Goal: Communication & Community: Answer question/provide support

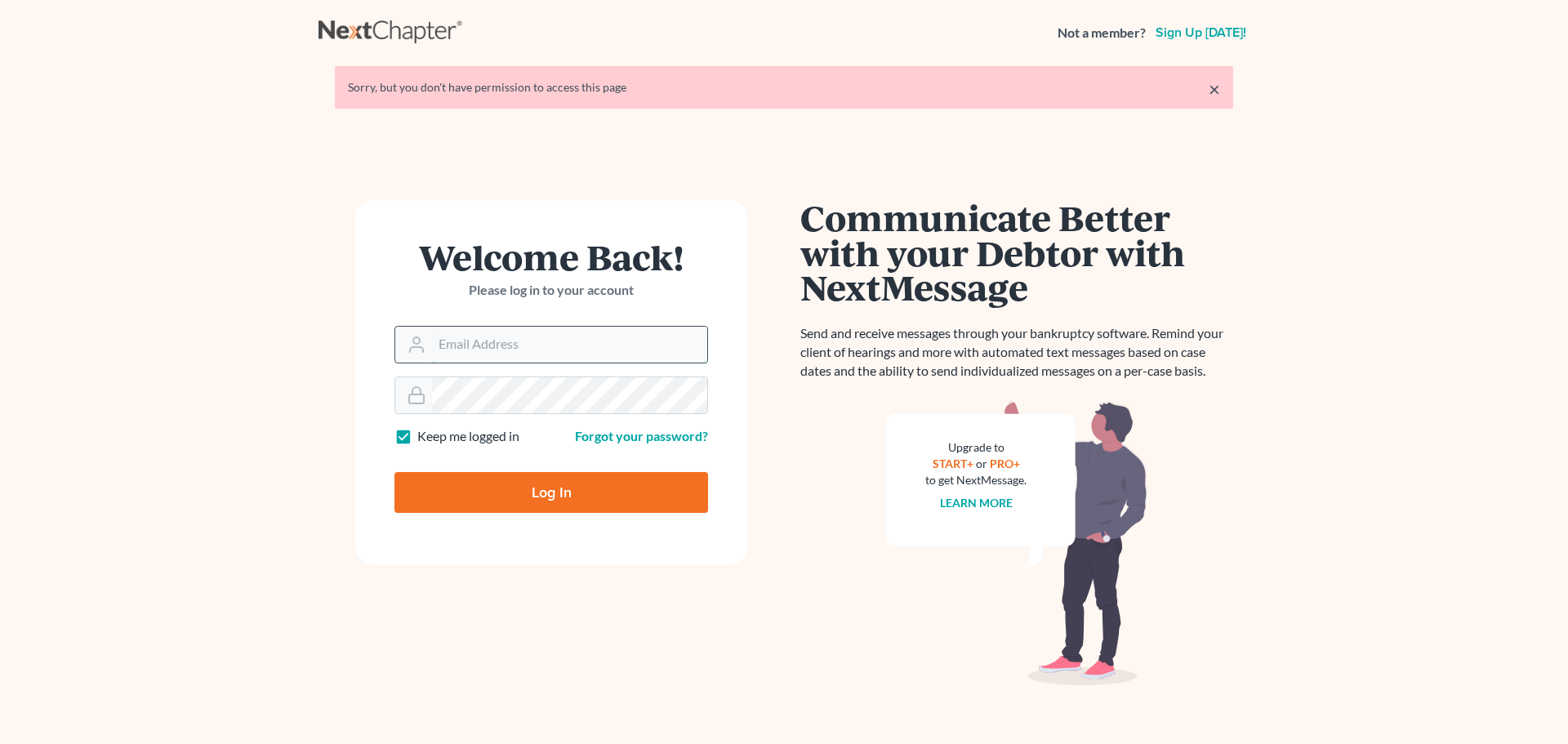
click at [579, 353] on input "Email Address" at bounding box center [569, 344] width 275 height 36
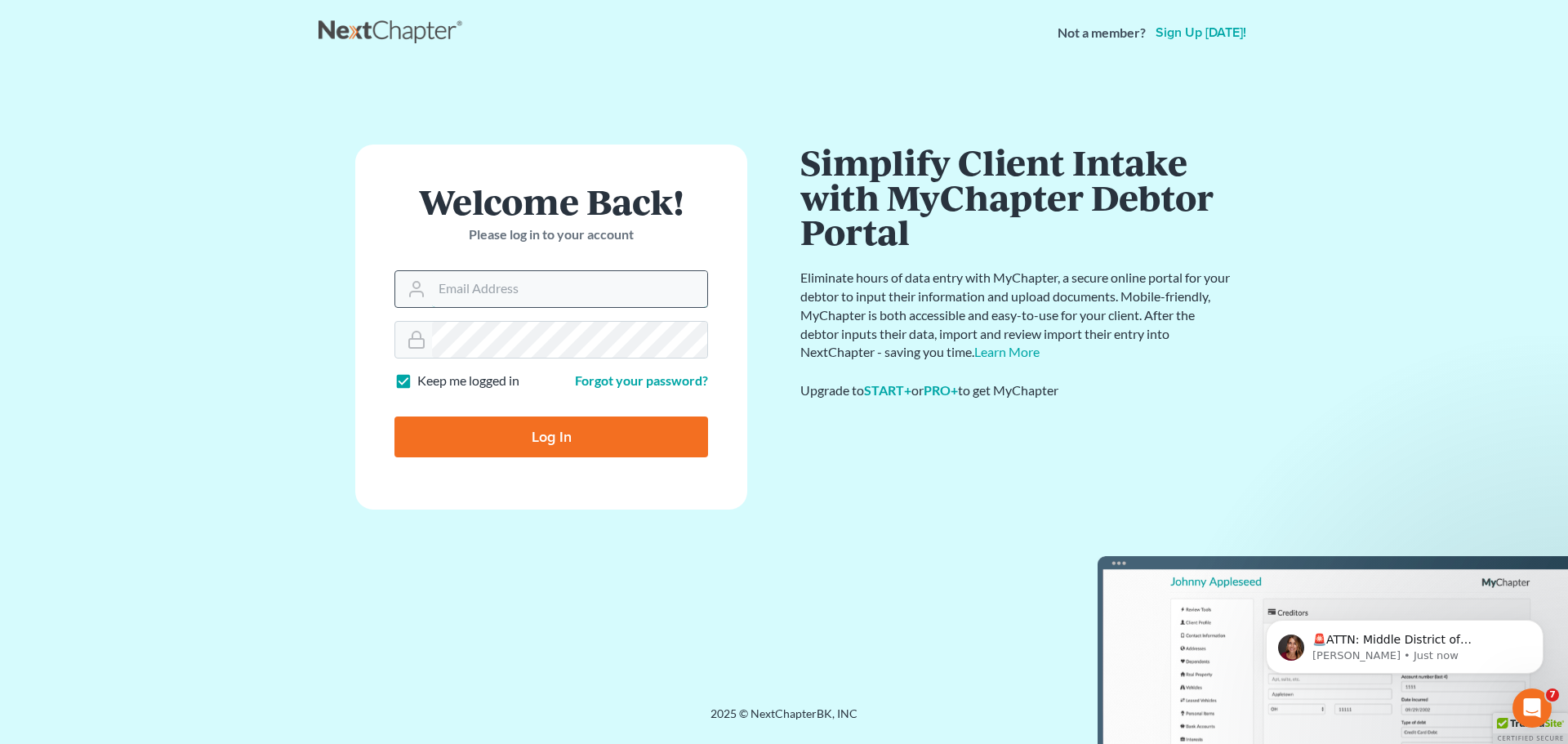
type input "mike@elliottlawfirm.net"
click at [573, 435] on input "Log In" at bounding box center [551, 437] width 314 height 41
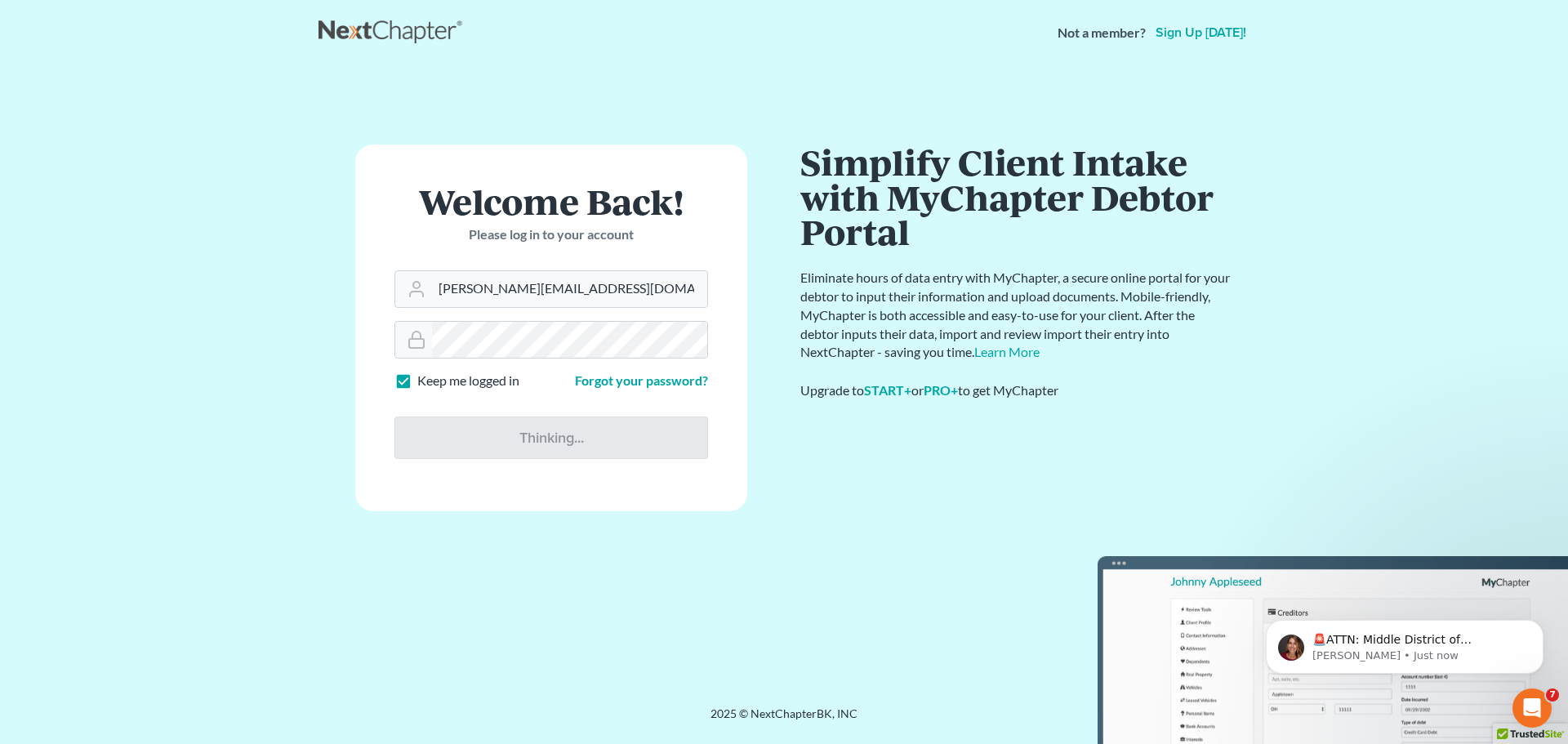
type input "Thinking..."
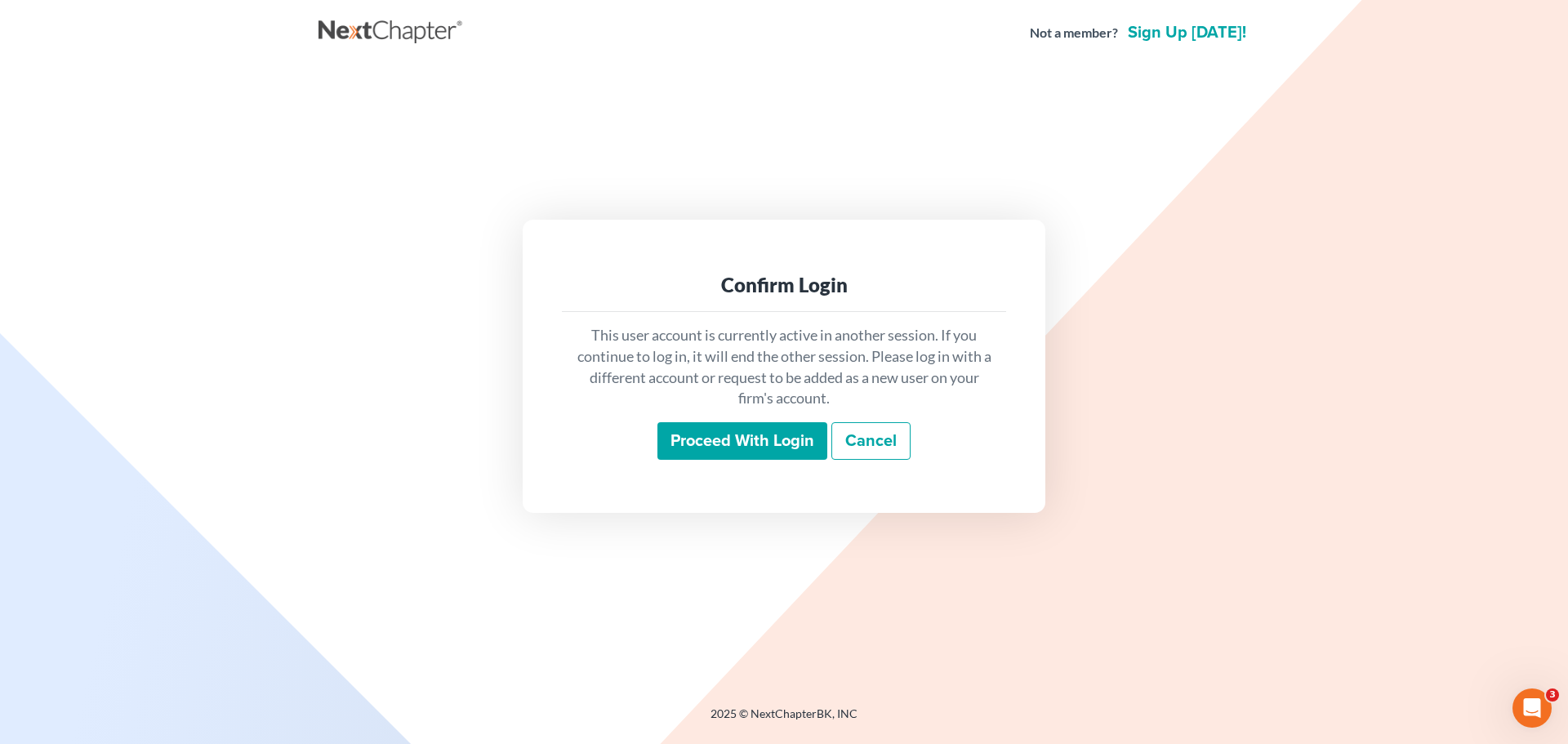
click at [731, 446] on input "Proceed with login" at bounding box center [742, 441] width 170 height 38
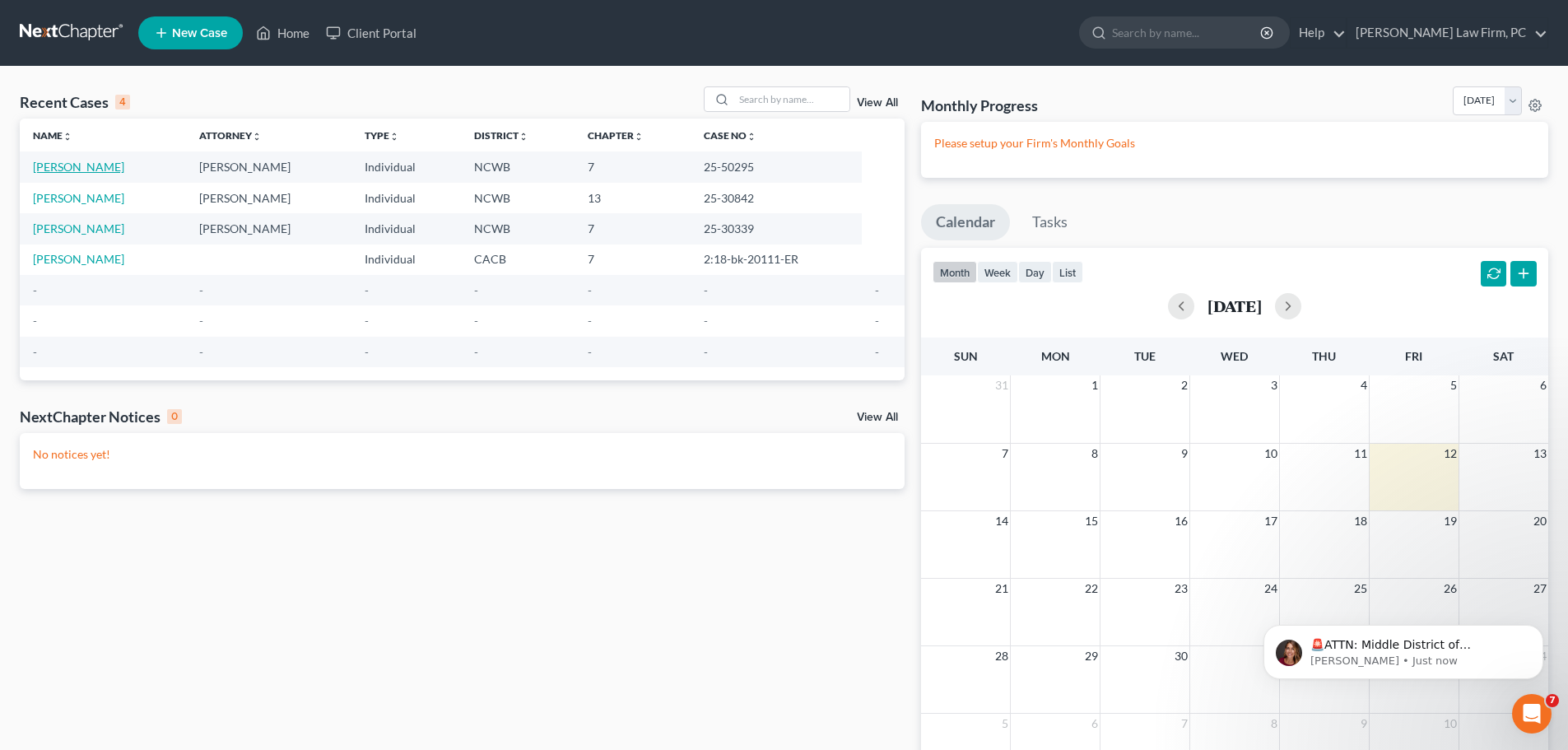
click at [90, 163] on link "[PERSON_NAME]" at bounding box center [79, 166] width 91 height 14
select select "10"
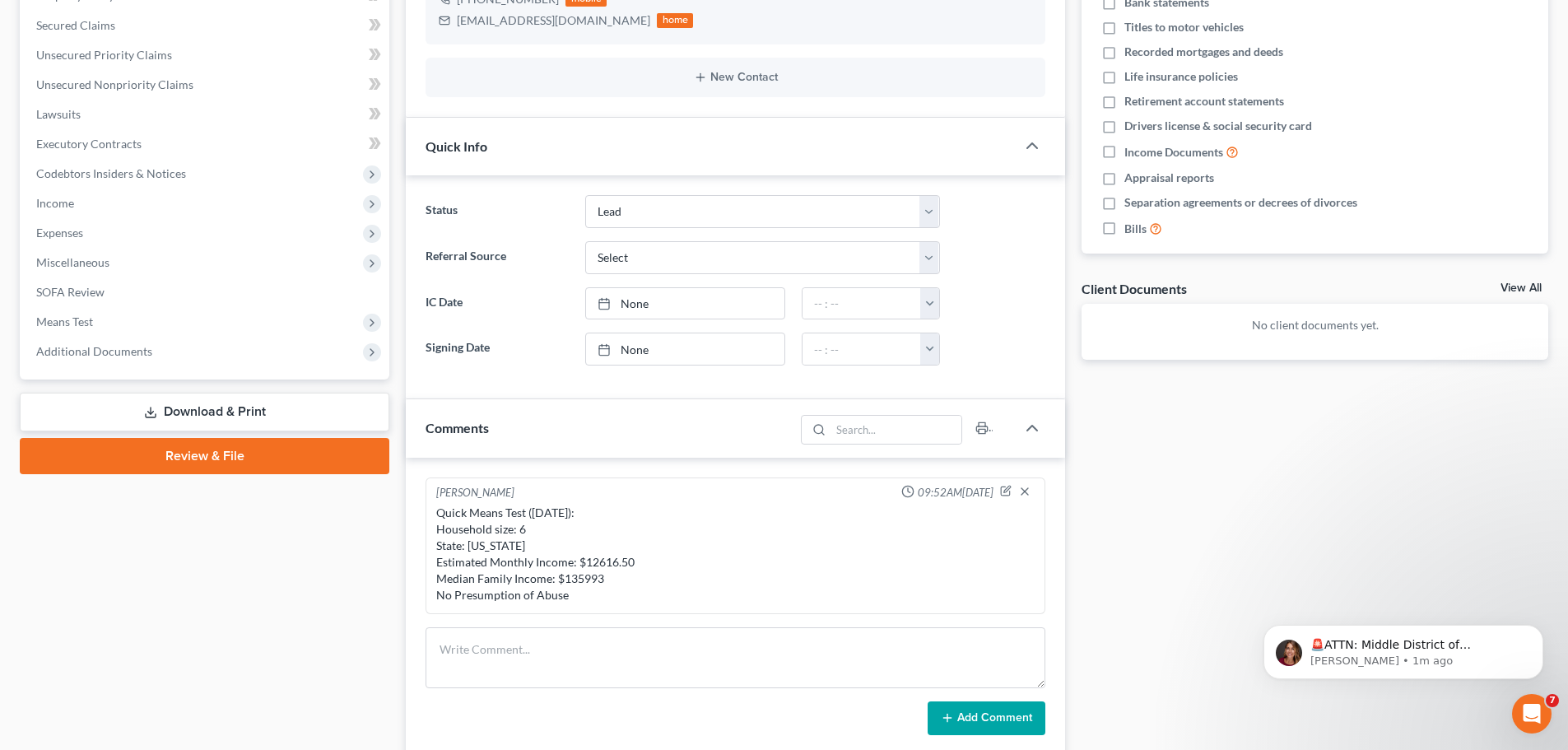
scroll to position [20, 0]
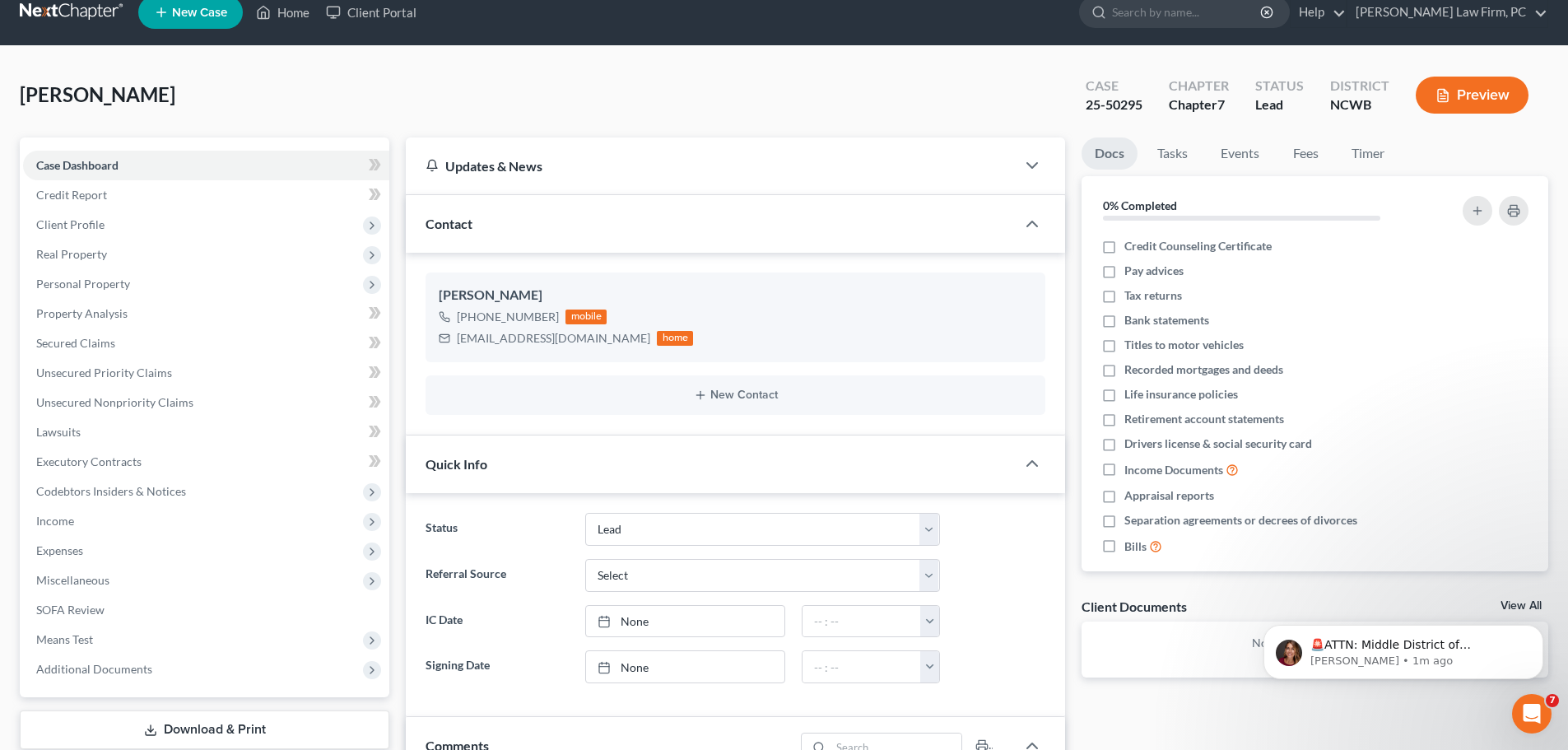
click at [809, 216] on div "Contact" at bounding box center [710, 224] width 610 height 56
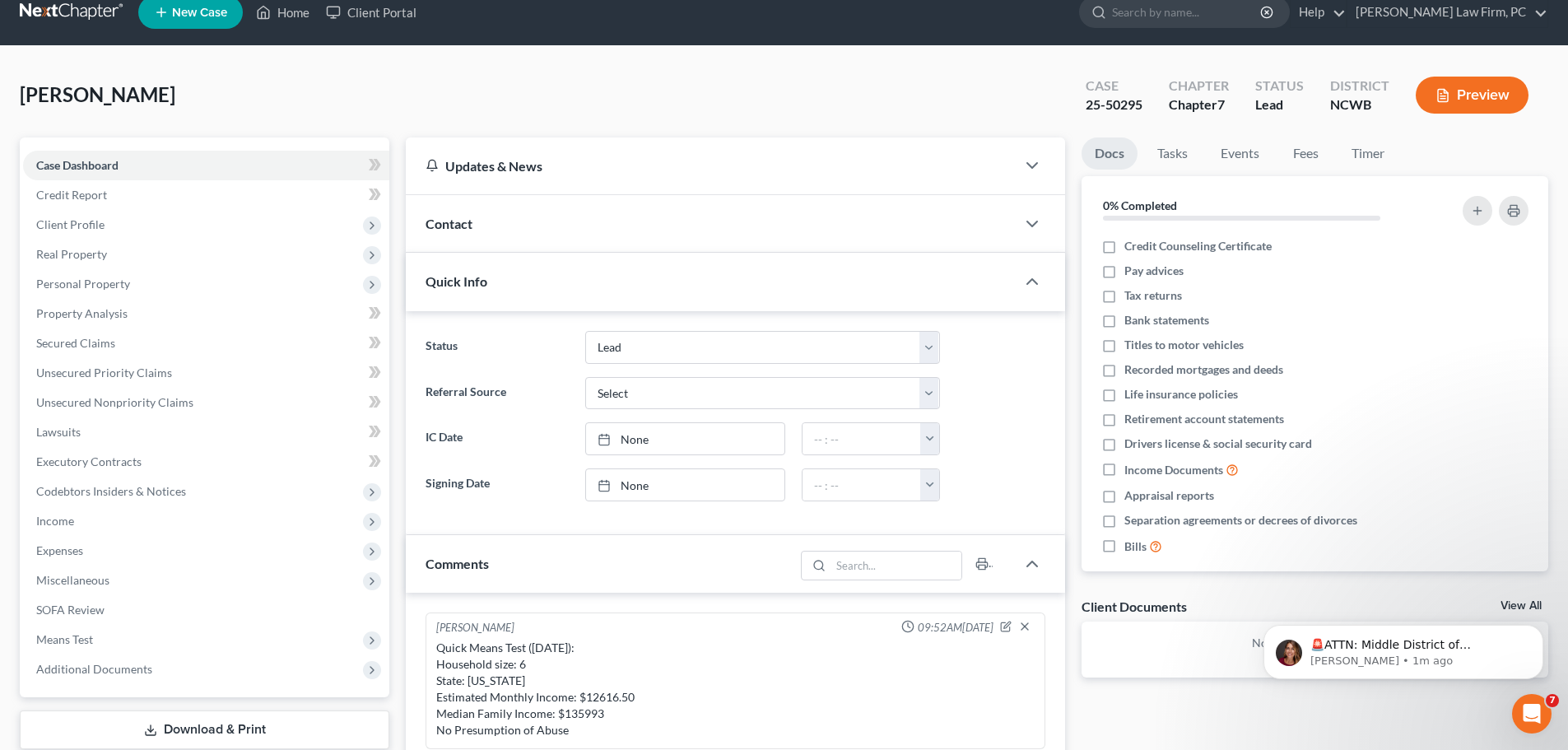
click at [809, 216] on div "Contact" at bounding box center [710, 224] width 610 height 56
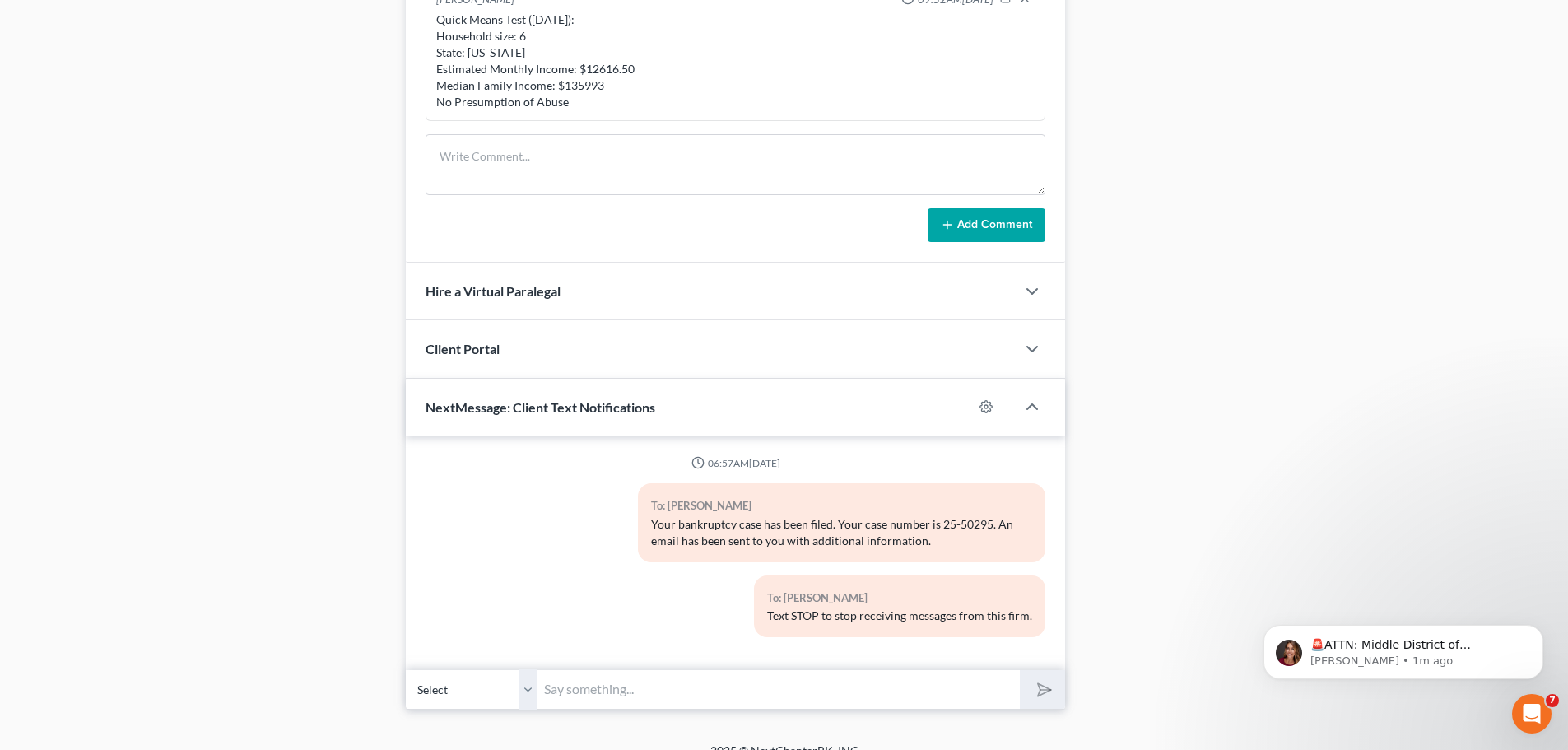
scroll to position [854, 0]
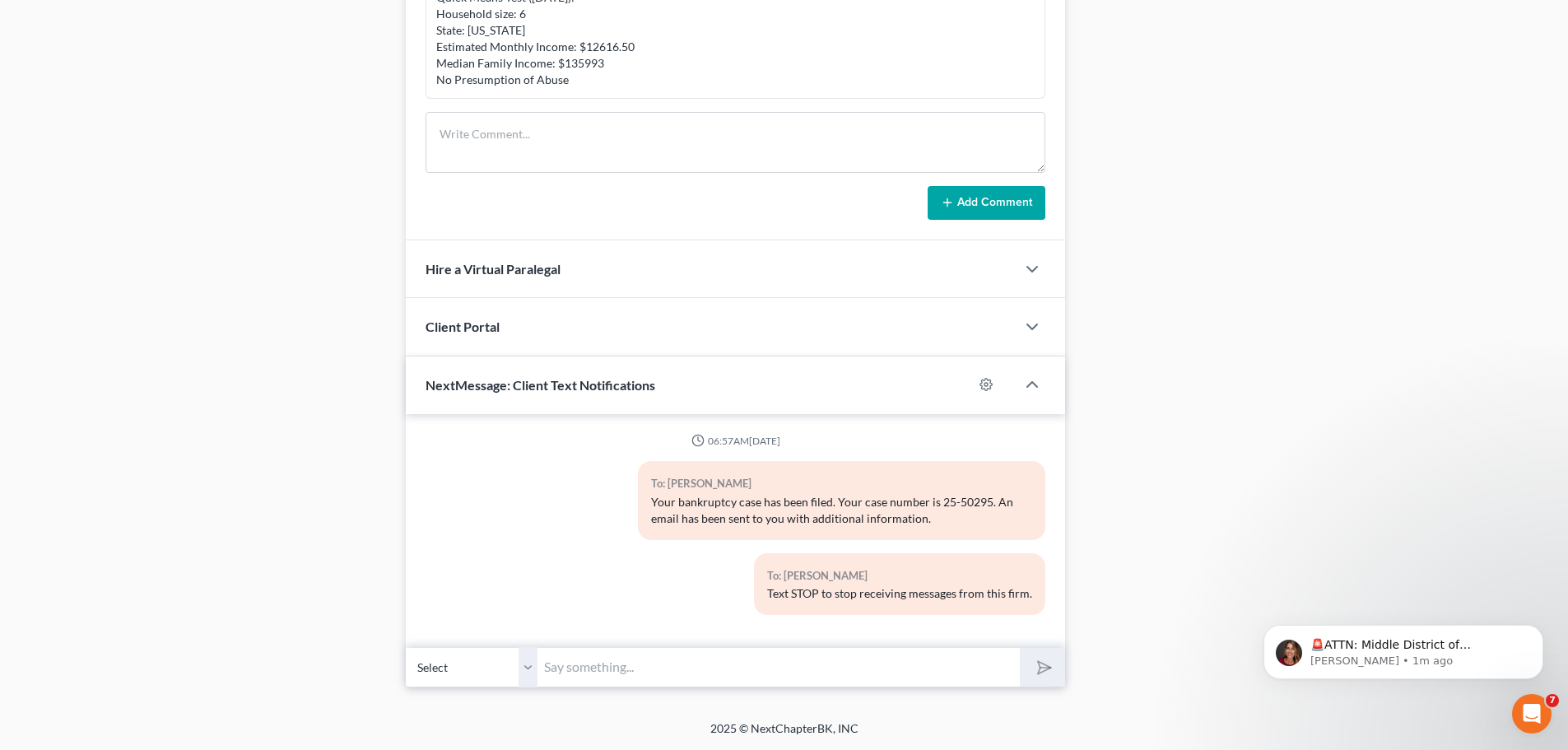
click at [638, 668] on input "text" at bounding box center [779, 666] width 482 height 40
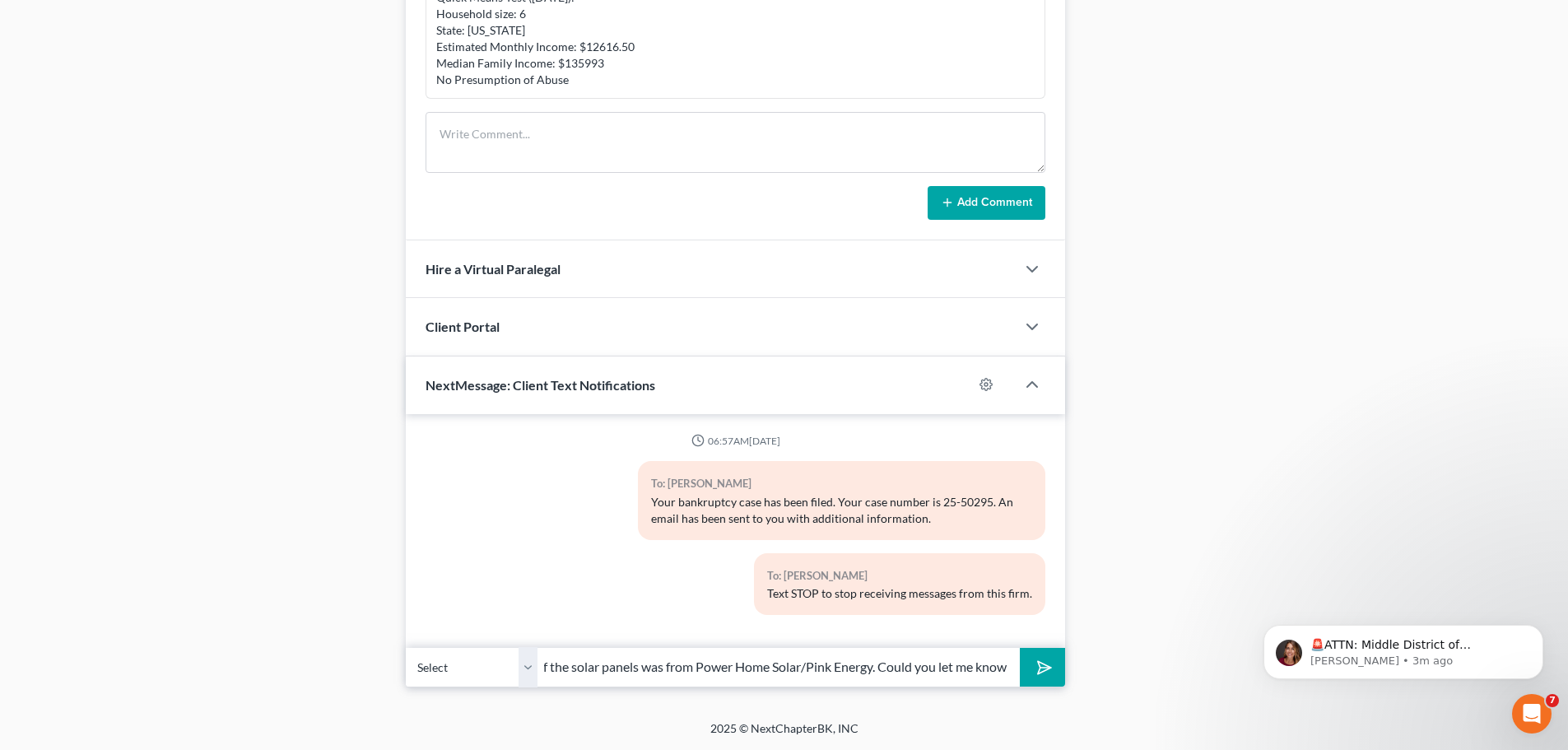
scroll to position [0, 486]
type input "[PERSON_NAME] - Good morning. The Chapter 7 Trustee has asked if the purchase o…"
